Goal: Task Accomplishment & Management: Manage account settings

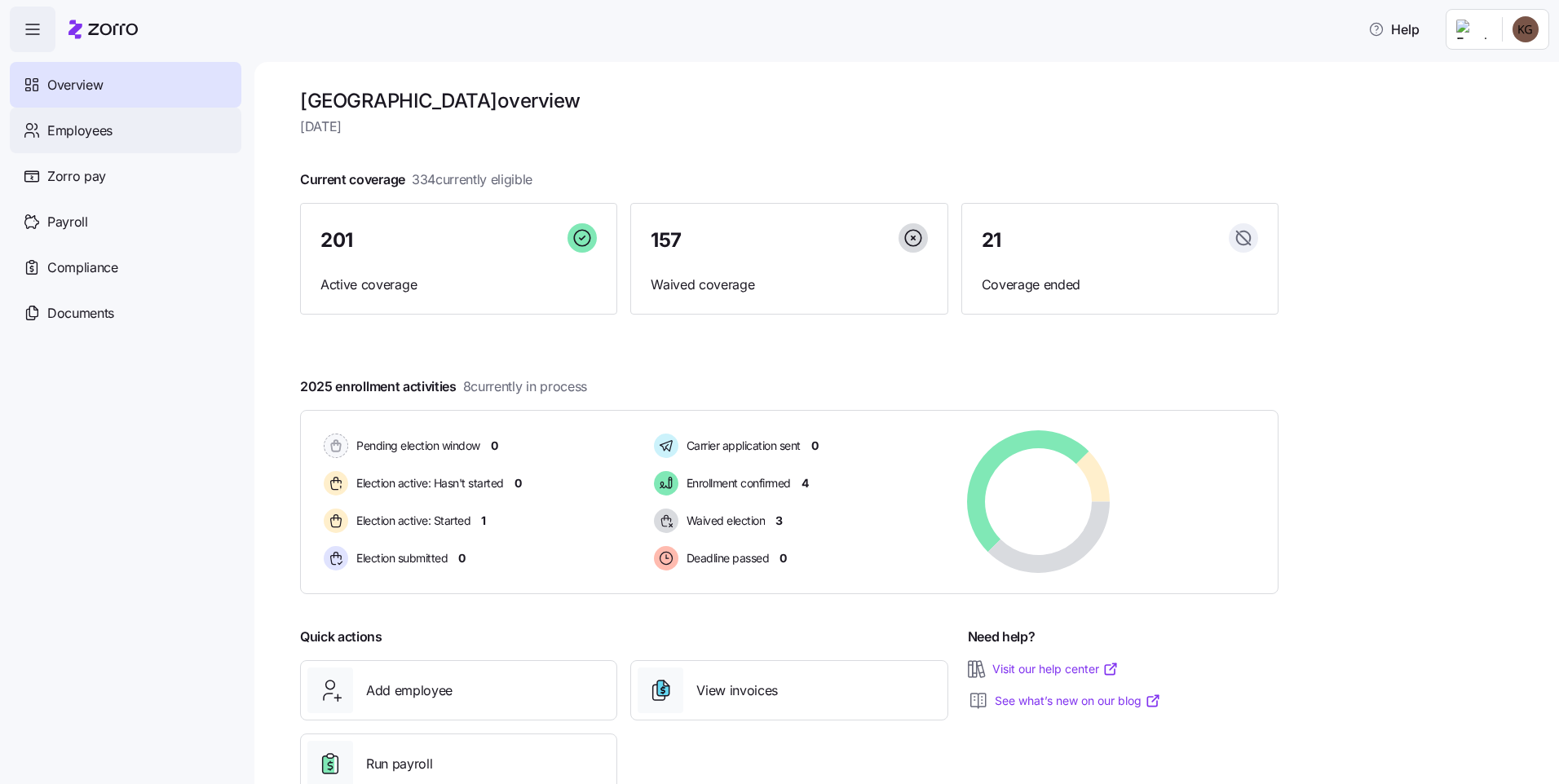
click at [97, 130] on span "Employees" at bounding box center [80, 130] width 65 height 20
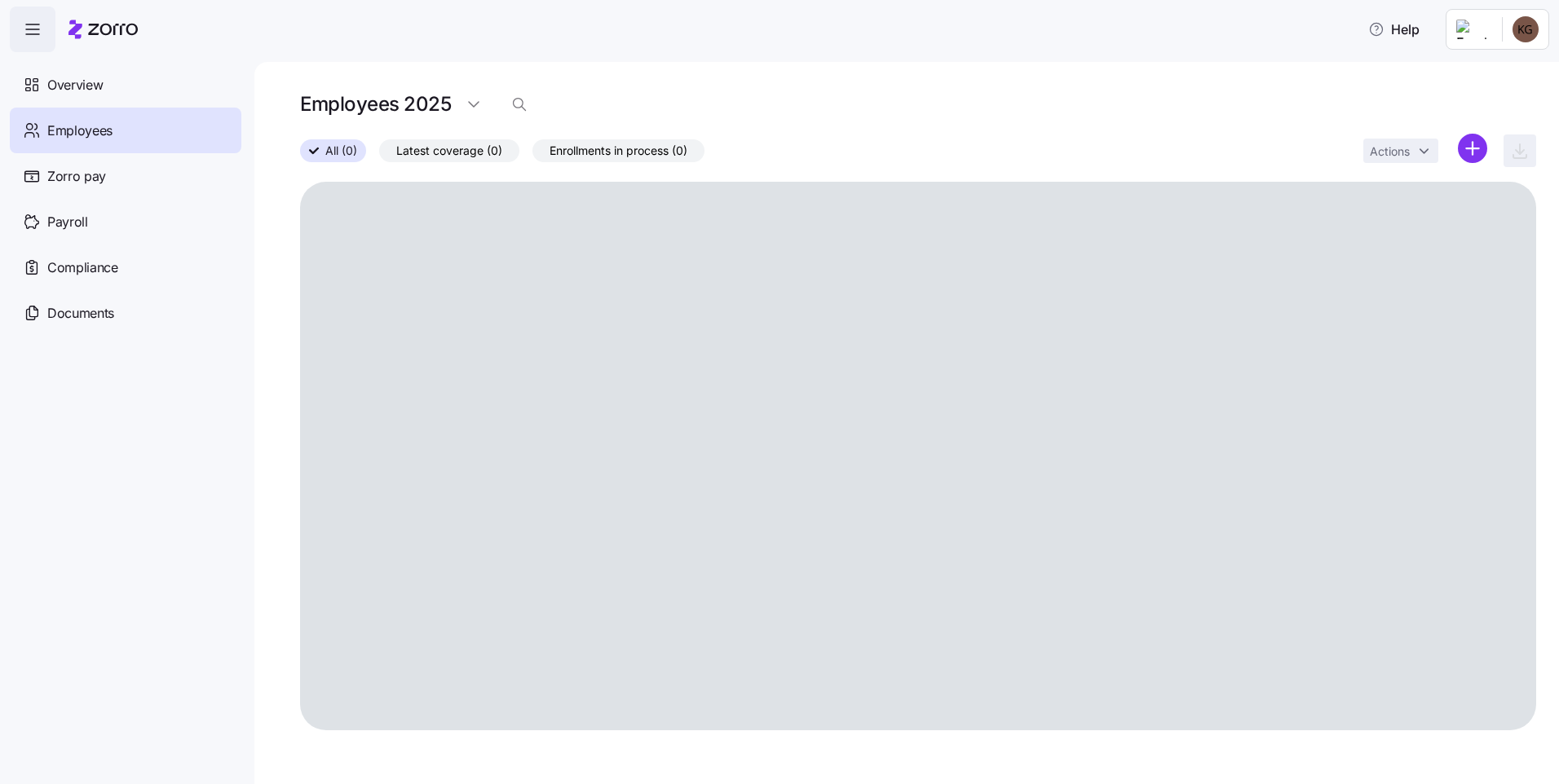
click at [521, 109] on icon "button" at bounding box center [519, 104] width 16 height 16
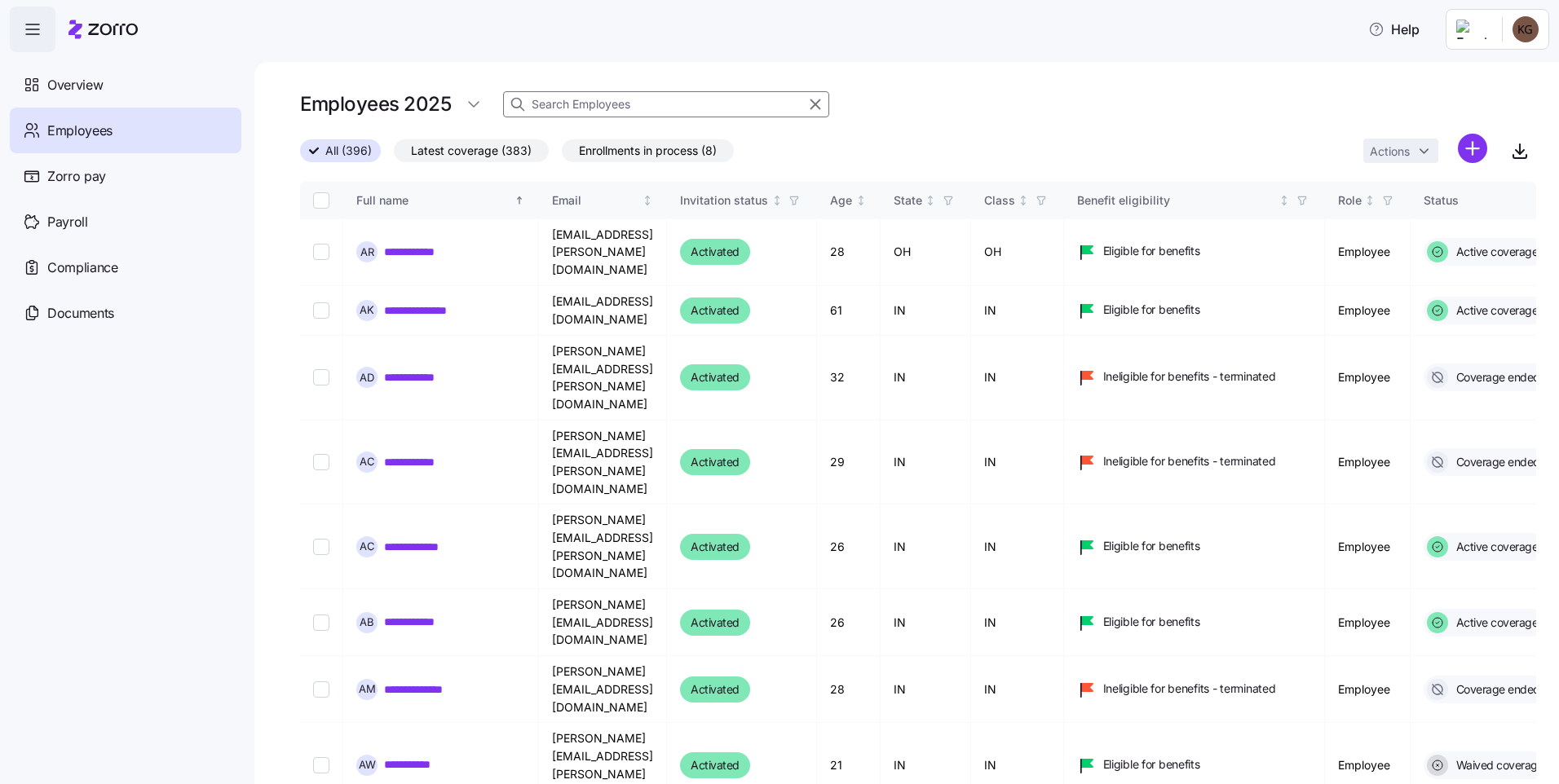
click at [481, 154] on span "Latest coverage (383)" at bounding box center [471, 151] width 120 height 21
click at [394, 155] on input "Latest coverage (383)" at bounding box center [394, 155] width 0 height 0
click at [618, 100] on input at bounding box center [666, 104] width 326 height 26
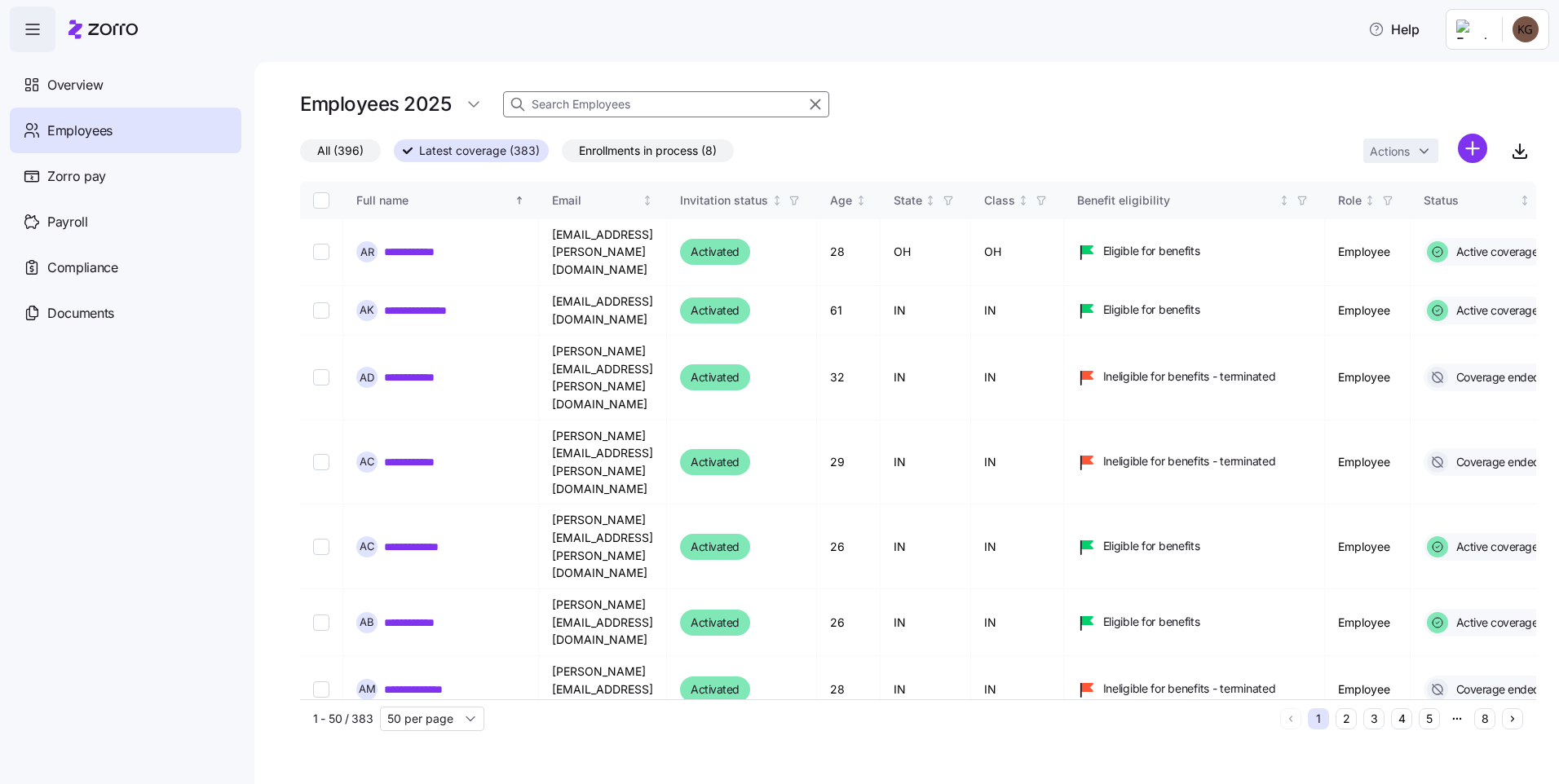
click at [616, 101] on input at bounding box center [666, 104] width 326 height 26
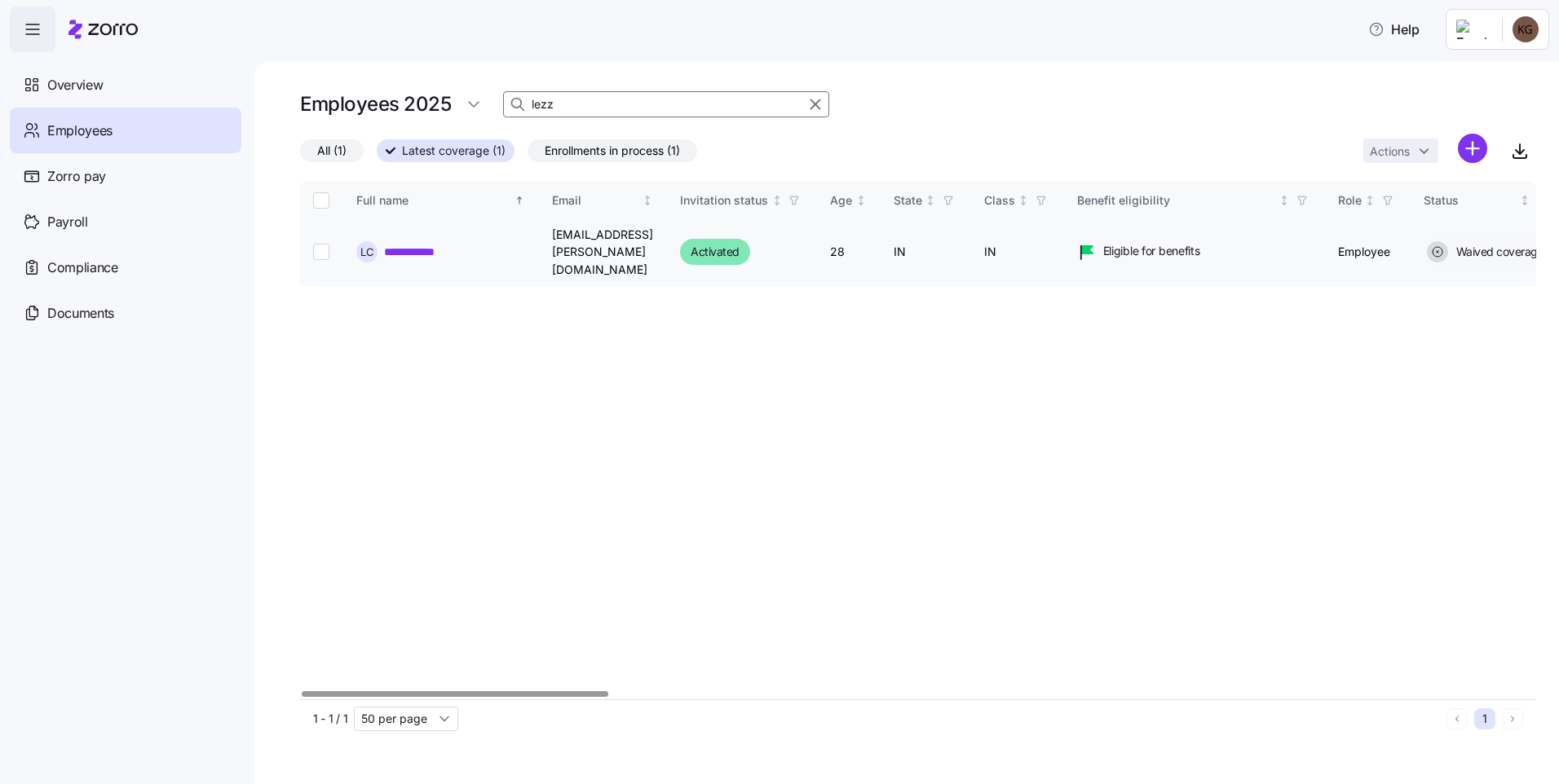
type input "lezz"
click at [427, 243] on link "**********" at bounding box center [420, 251] width 73 height 16
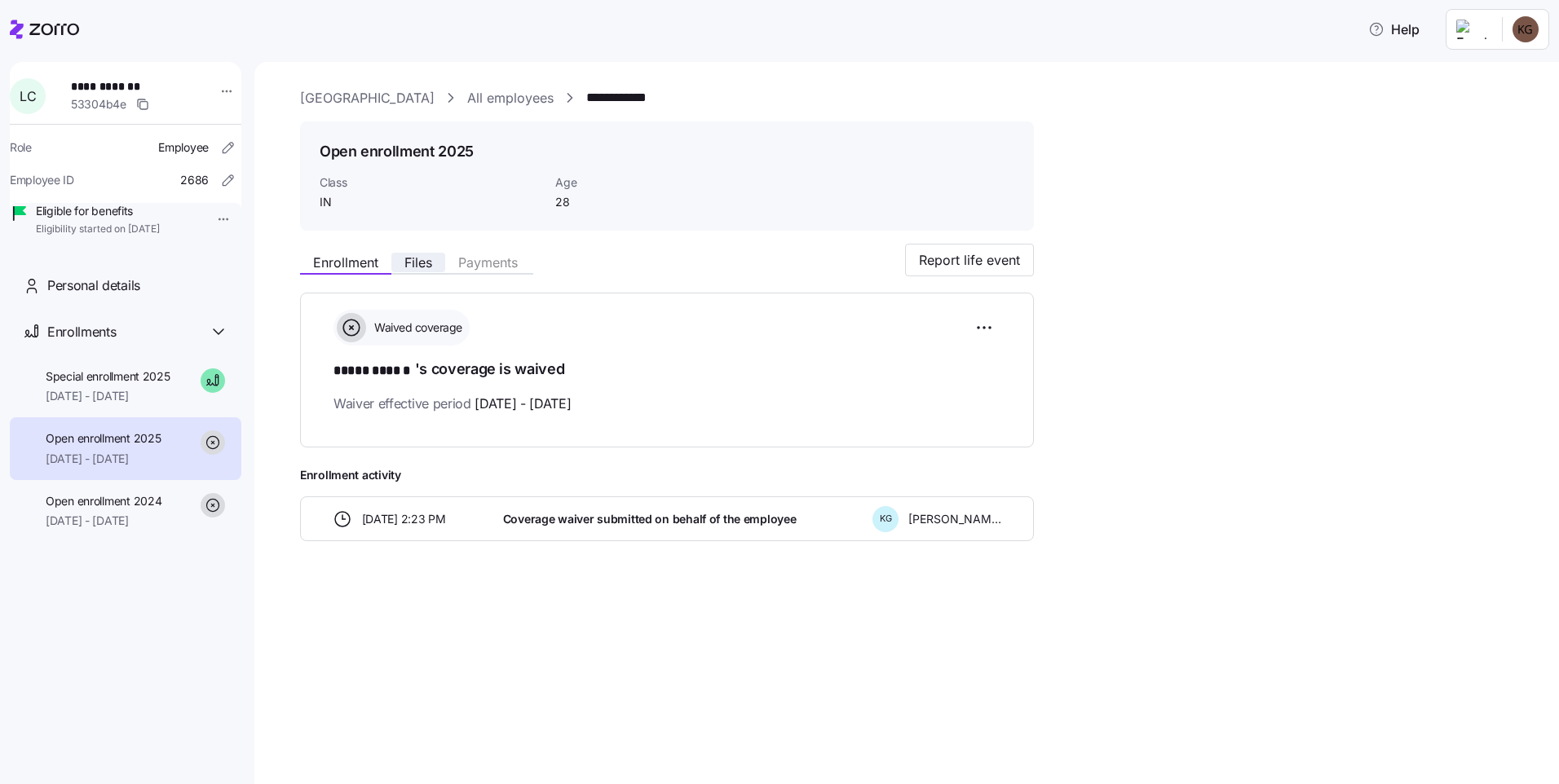
click at [407, 267] on span "Files" at bounding box center [418, 262] width 28 height 13
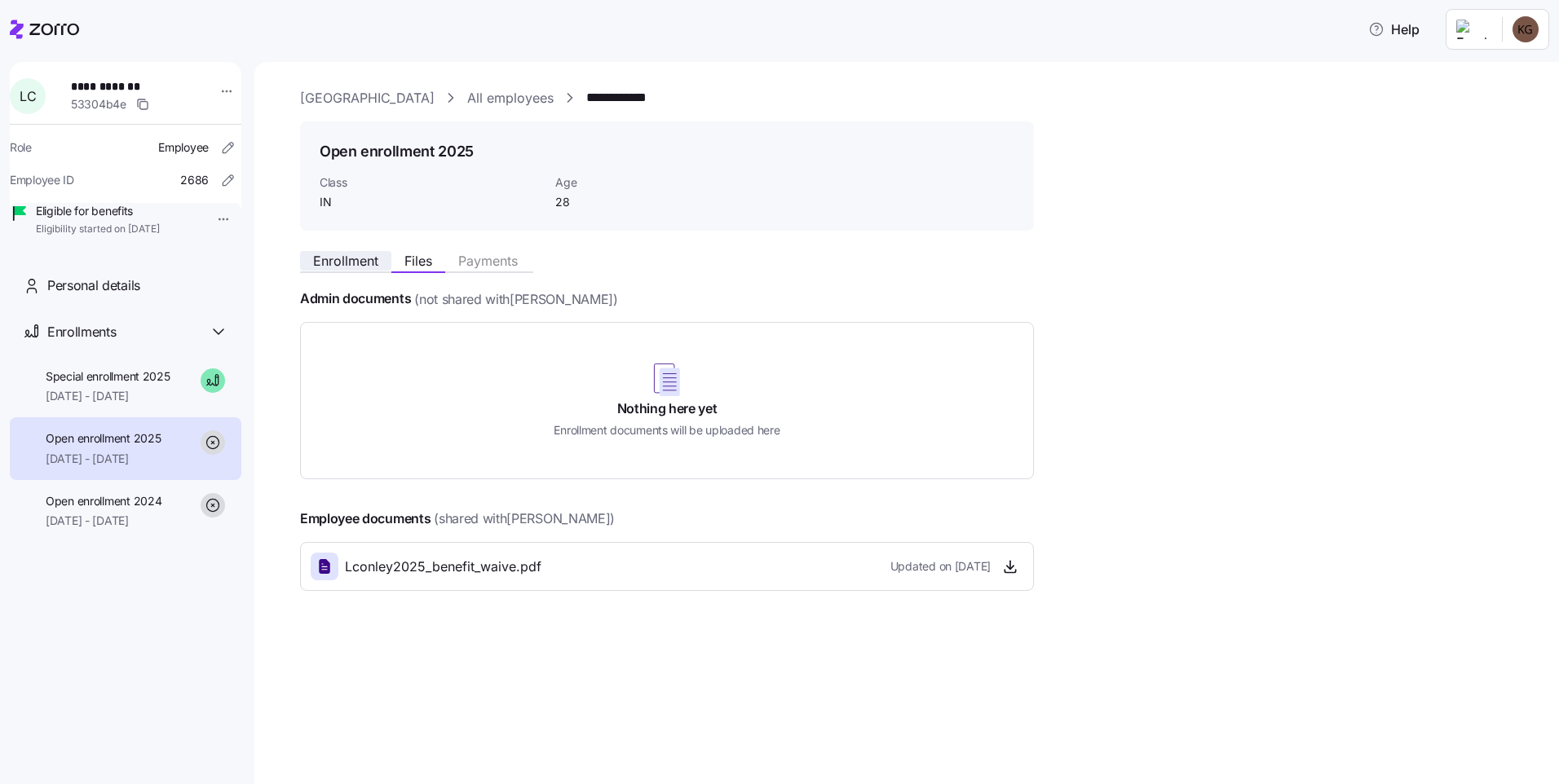
click at [347, 267] on span "Enrollment" at bounding box center [345, 260] width 65 height 13
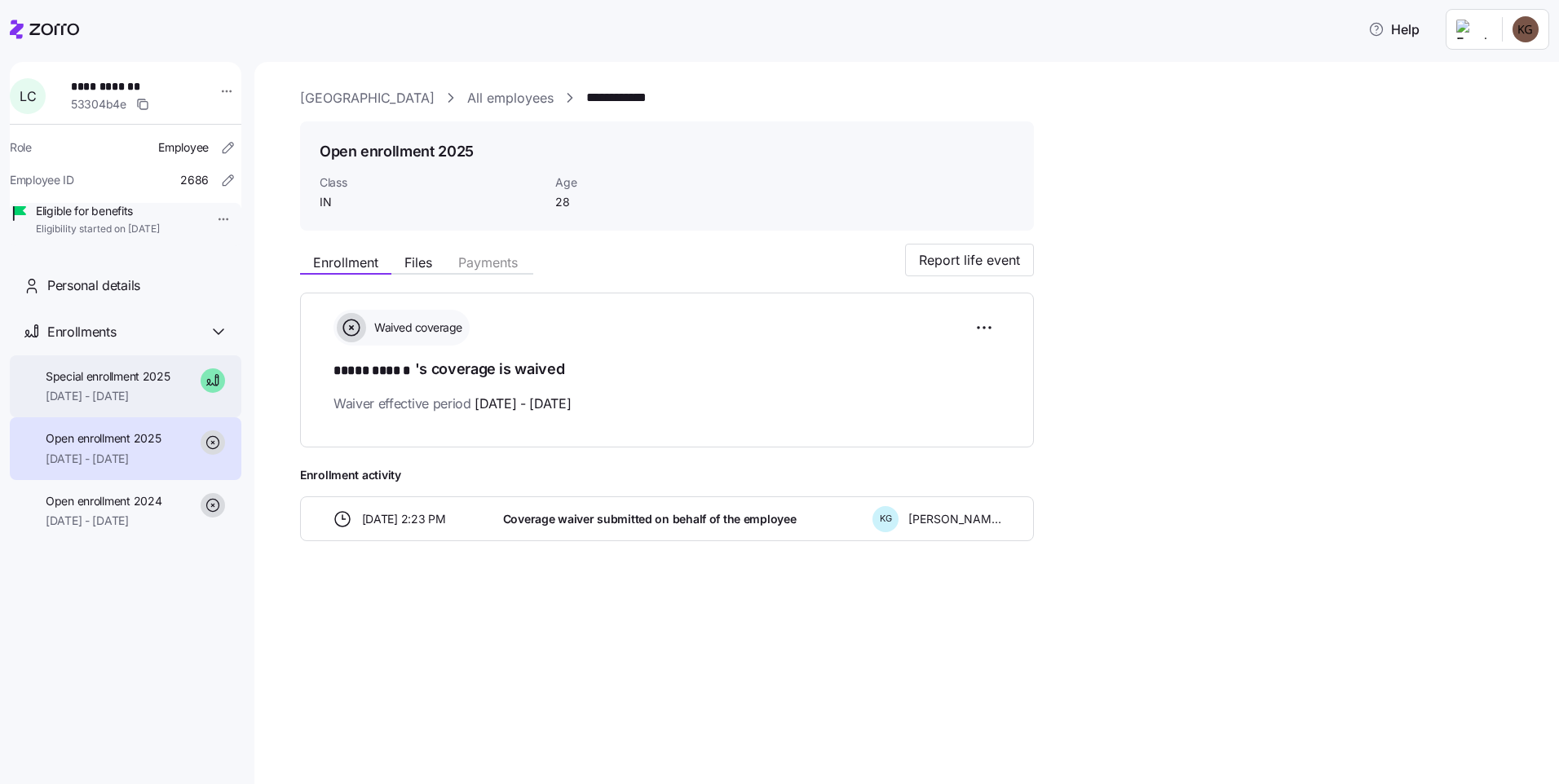
click at [198, 411] on div "Special enrollment 2025 [DATE] - [DATE]" at bounding box center [125, 387] width 232 height 63
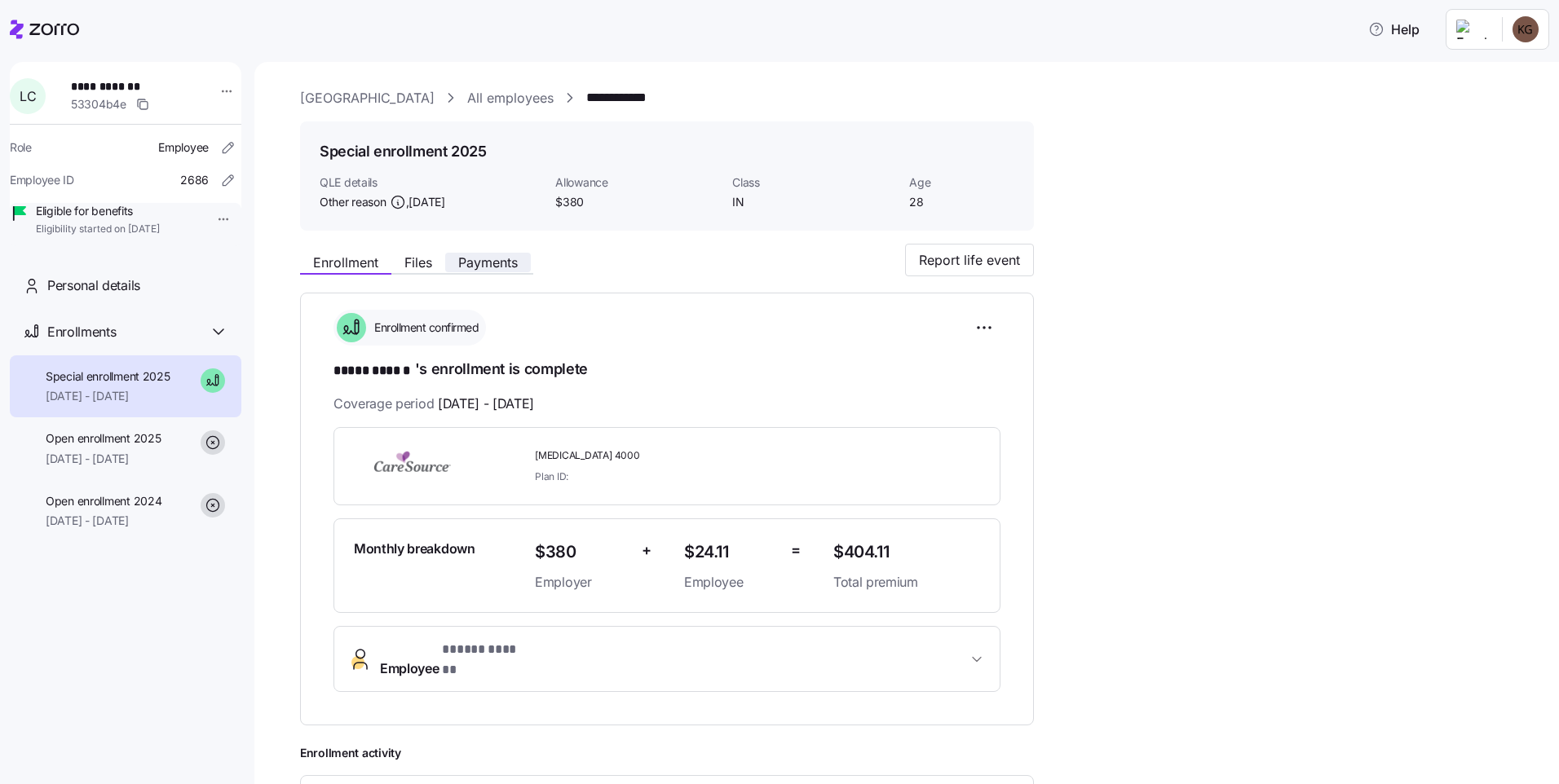
click at [496, 259] on span "Payments" at bounding box center [488, 262] width 59 height 13
